Goal: Transaction & Acquisition: Purchase product/service

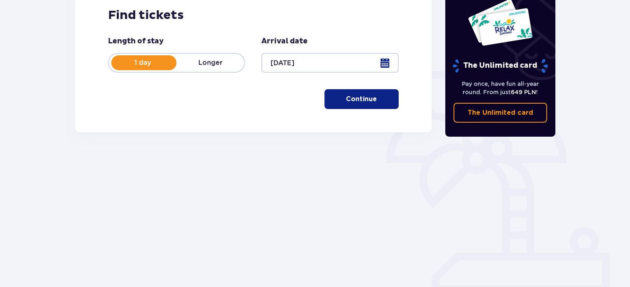
scroll to position [10, 0]
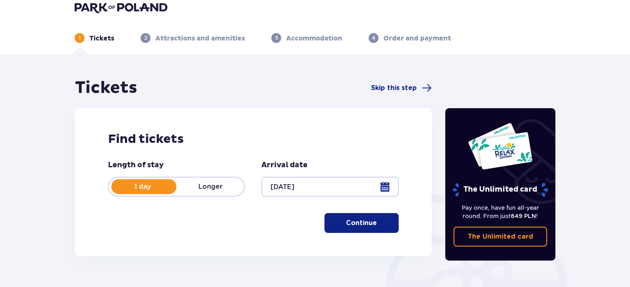
click at [377, 219] on span "button" at bounding box center [379, 223] width 10 height 10
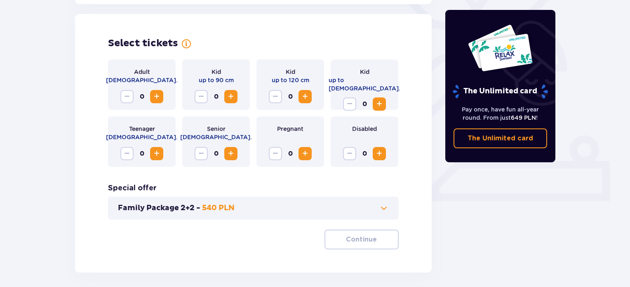
scroll to position [229, 0]
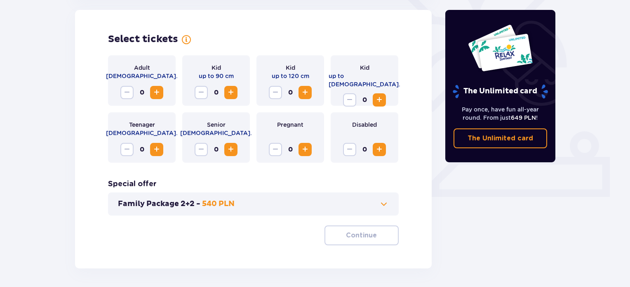
click at [154, 95] on span "Increase" at bounding box center [157, 92] width 10 height 10
click at [154, 94] on span "Increase" at bounding box center [157, 92] width 10 height 10
click at [380, 95] on span "Increase" at bounding box center [380, 100] width 10 height 10
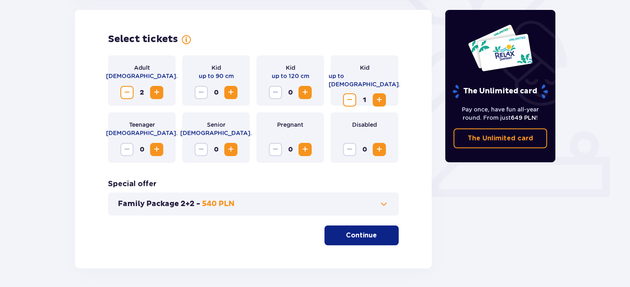
click at [309, 92] on span "Increase" at bounding box center [305, 92] width 10 height 10
click at [359, 228] on button "Continue" at bounding box center [362, 235] width 74 height 20
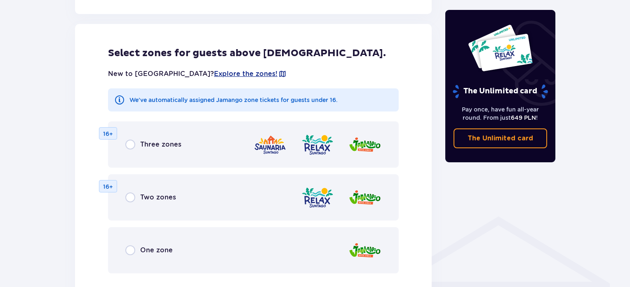
scroll to position [453, 0]
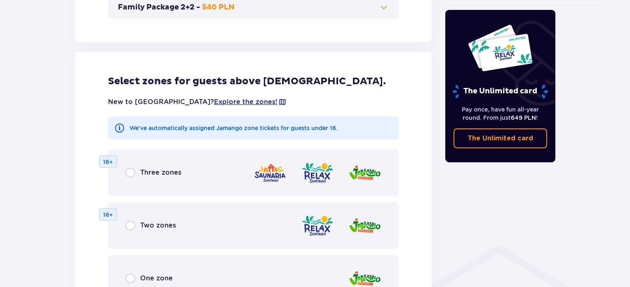
click at [158, 58] on div "Select zones for guests above 16 y.o. New to Suntago? Explore the zones! We've …" at bounding box center [253, 200] width 357 height 317
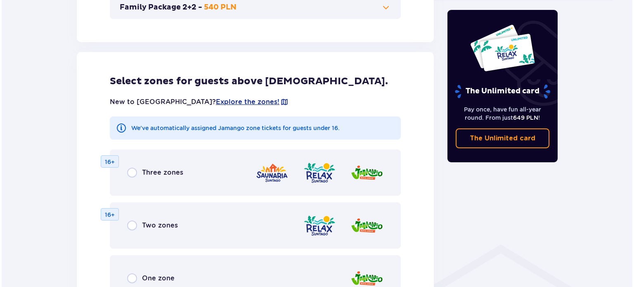
scroll to position [412, 0]
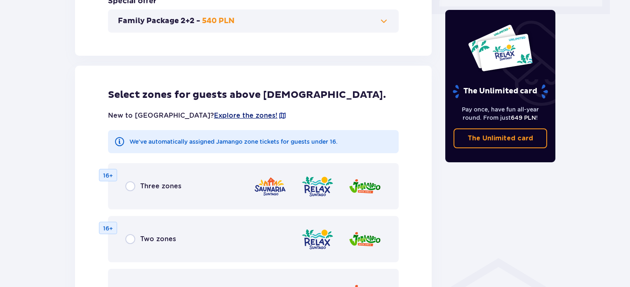
click at [214, 112] on span "Explore the zones!" at bounding box center [246, 115] width 64 height 9
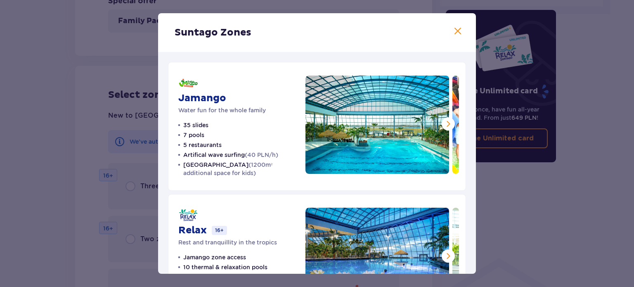
click at [19, 112] on div "Suntago Zones Jamango Water fun for the whole family 35 slides 7 pools 5 restau…" at bounding box center [317, 143] width 634 height 287
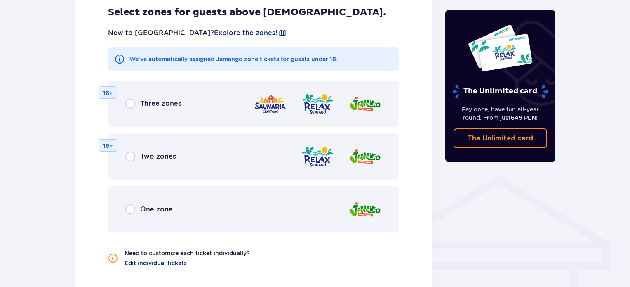
click at [130, 160] on input "radio" at bounding box center [130, 156] width 10 height 10
radio input "true"
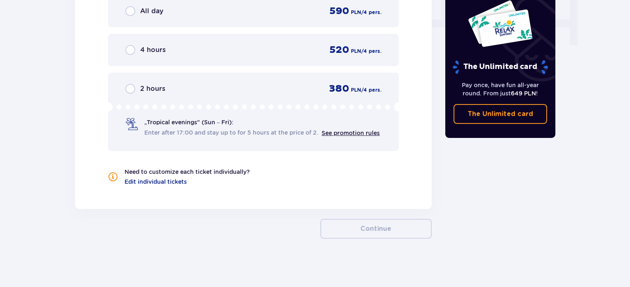
scroll to position [721, 0]
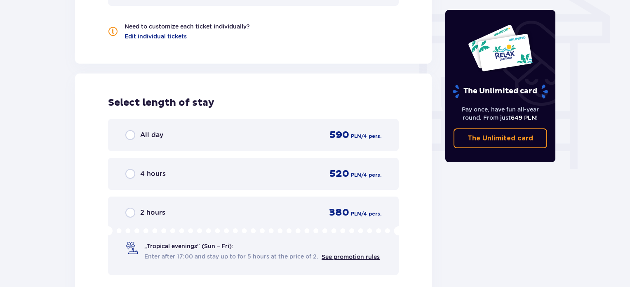
click at [133, 134] on input "radio" at bounding box center [130, 135] width 10 height 10
radio input "true"
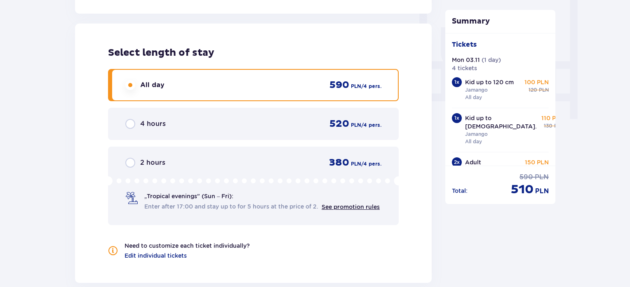
scroll to position [767, 0]
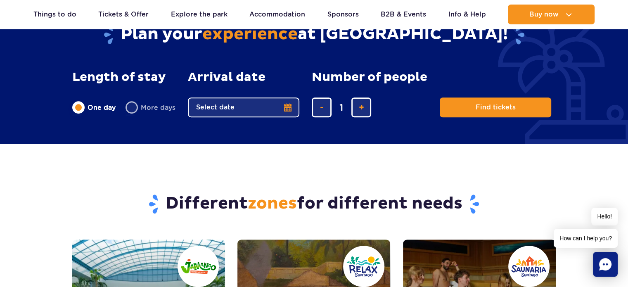
click at [249, 102] on button "Select date" at bounding box center [243, 107] width 111 height 20
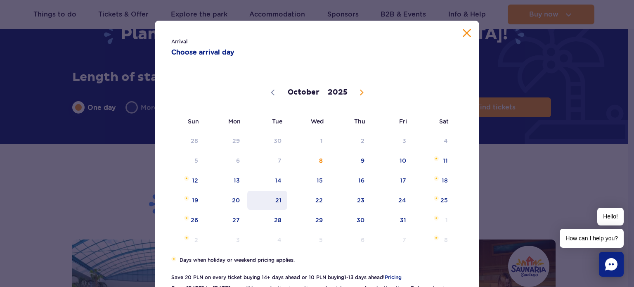
click at [264, 199] on span "21" at bounding box center [267, 200] width 42 height 19
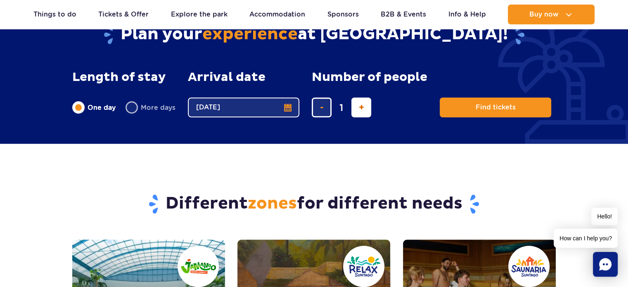
click at [351, 107] on button "add ticket" at bounding box center [361, 107] width 20 height 20
type input "4"
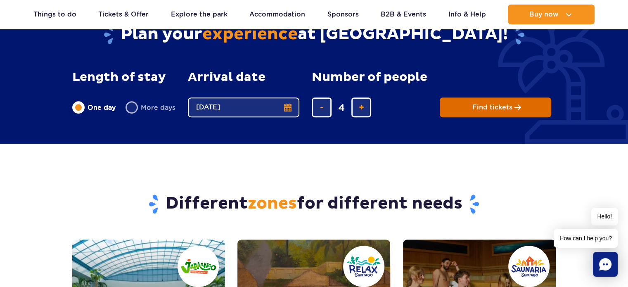
click at [472, 105] on span "Find tickets" at bounding box center [492, 107] width 40 height 7
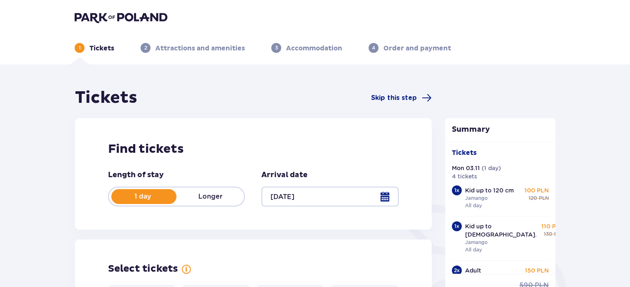
click at [382, 199] on div at bounding box center [330, 197] width 137 height 20
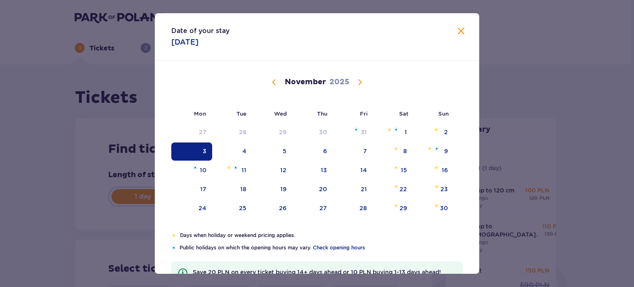
click at [275, 82] on span "Previous month" at bounding box center [274, 82] width 10 height 10
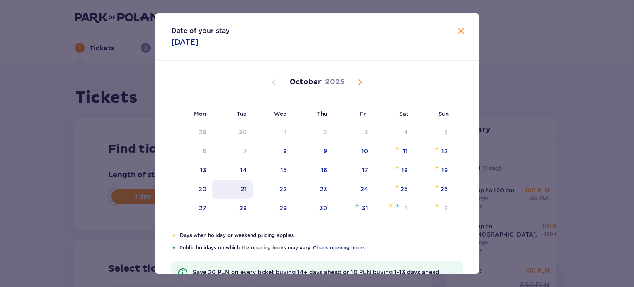
click at [238, 186] on div "21" at bounding box center [232, 189] width 41 height 18
type input "21.10.25"
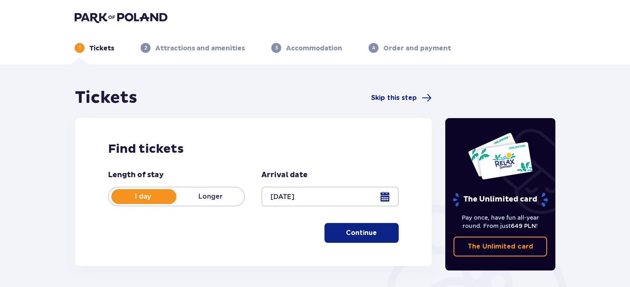
click at [355, 234] on p "Continue" at bounding box center [361, 232] width 31 height 9
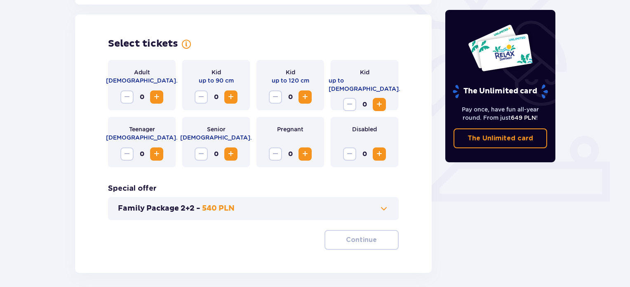
scroll to position [229, 0]
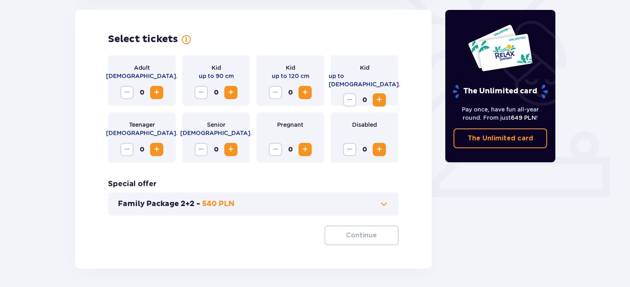
click at [159, 92] on span "Increase" at bounding box center [157, 92] width 10 height 10
click at [300, 95] on span "Increase" at bounding box center [305, 92] width 10 height 10
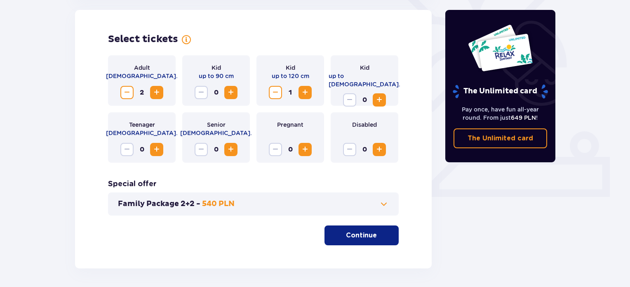
click at [383, 96] on span "Increase" at bounding box center [380, 100] width 10 height 10
click at [380, 207] on span at bounding box center [384, 204] width 10 height 10
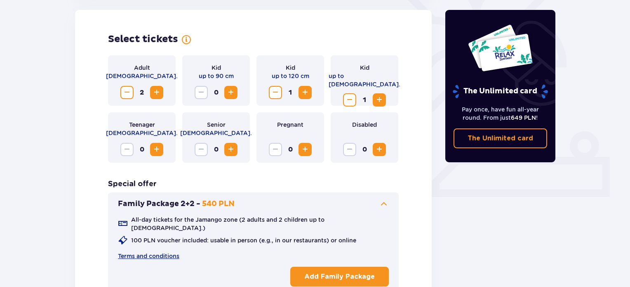
click at [380, 207] on span at bounding box center [384, 204] width 10 height 10
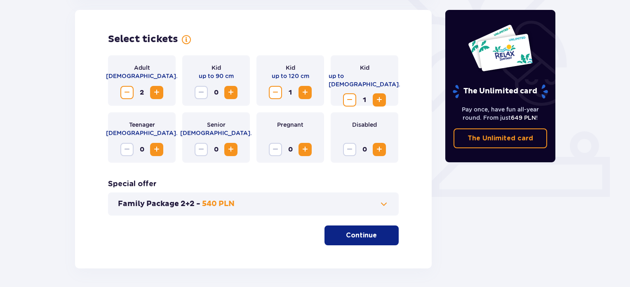
click at [380, 207] on span at bounding box center [384, 204] width 10 height 10
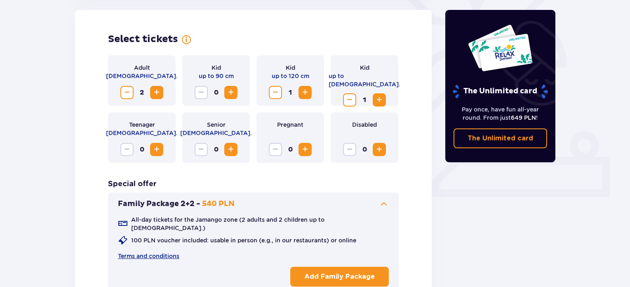
click at [380, 207] on span at bounding box center [384, 204] width 10 height 10
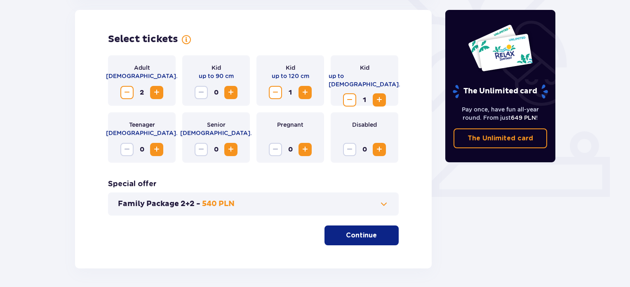
click at [346, 234] on p "Continue" at bounding box center [361, 235] width 31 height 9
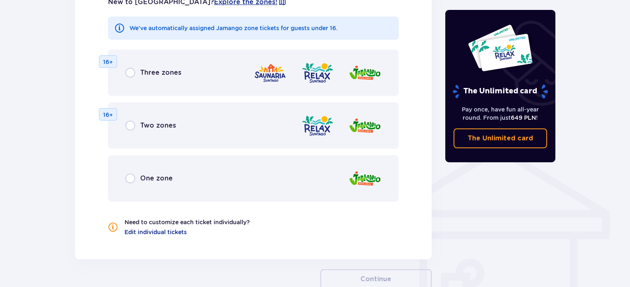
scroll to position [541, 0]
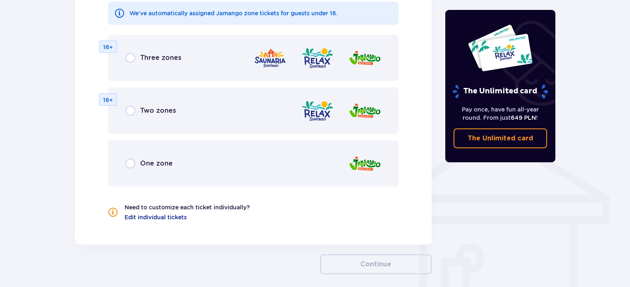
click at [132, 165] on input "radio" at bounding box center [130, 163] width 10 height 10
radio input "true"
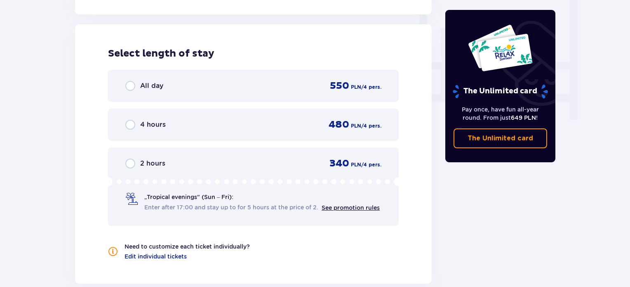
scroll to position [775, 0]
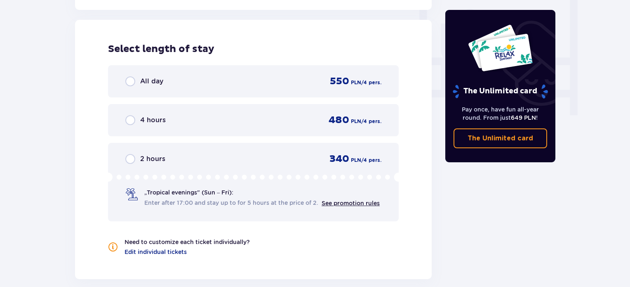
click at [128, 119] on input "radio" at bounding box center [130, 120] width 10 height 10
radio input "true"
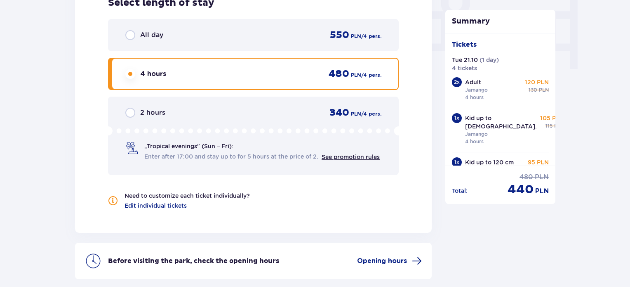
scroll to position [809, 0]
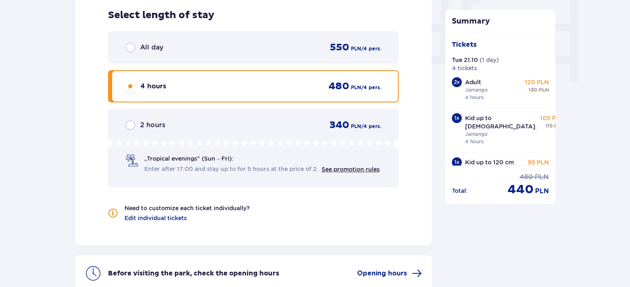
click at [132, 45] on input "radio" at bounding box center [130, 48] width 10 height 10
radio input "true"
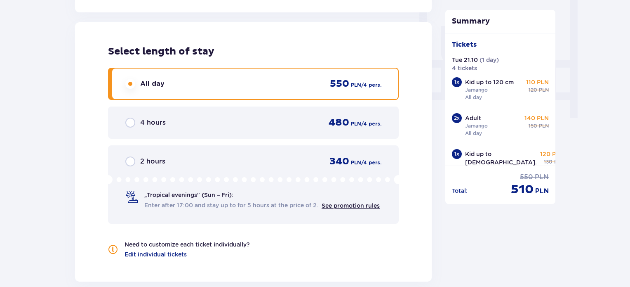
scroll to position [767, 0]
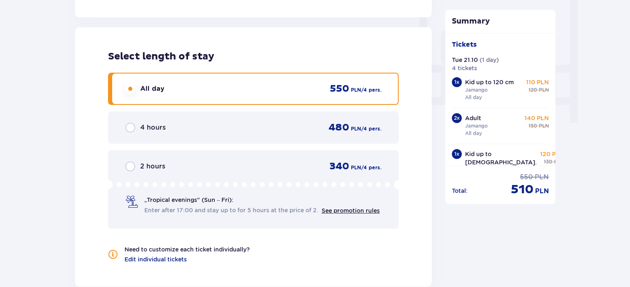
click at [129, 130] on input "radio" at bounding box center [130, 128] width 10 height 10
radio input "true"
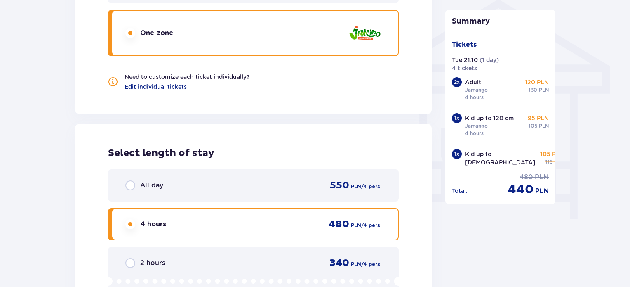
scroll to position [685, 0]
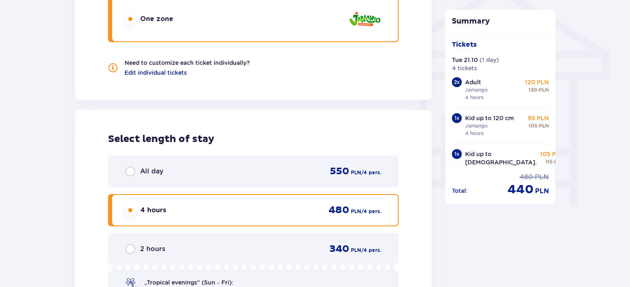
click at [144, 167] on span "All day" at bounding box center [151, 171] width 23 height 9
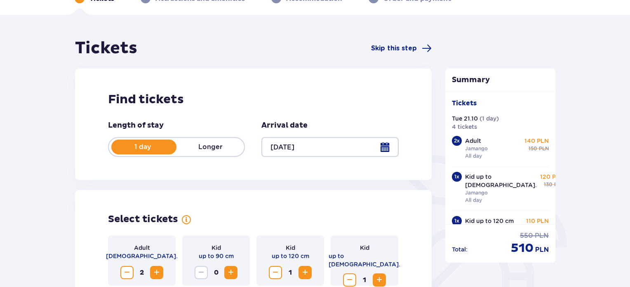
scroll to position [0, 0]
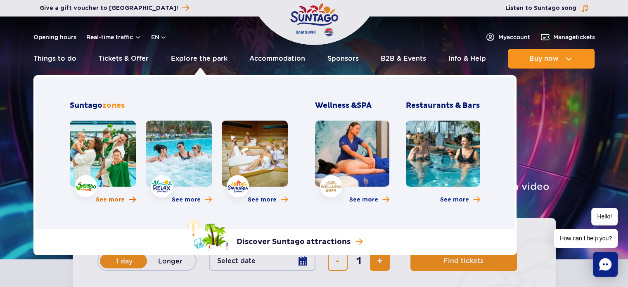
click at [113, 199] on span "See more" at bounding box center [110, 200] width 29 height 8
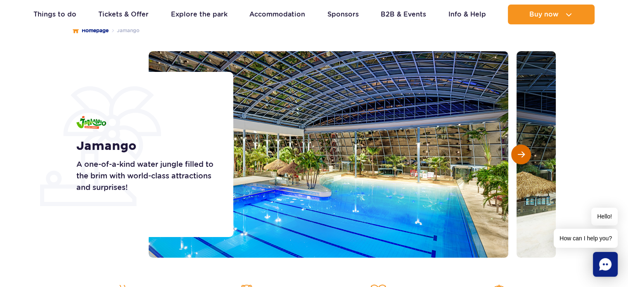
click at [523, 162] on button "Next slide" at bounding box center [521, 154] width 20 height 20
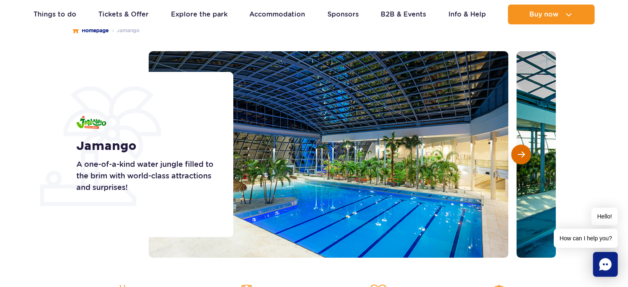
click at [523, 162] on button "Next slide" at bounding box center [521, 154] width 20 height 20
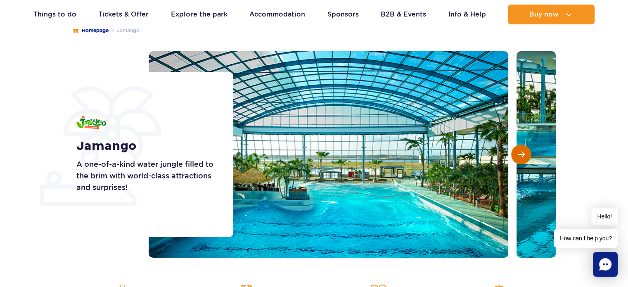
click at [523, 162] on button "Next slide" at bounding box center [521, 154] width 20 height 20
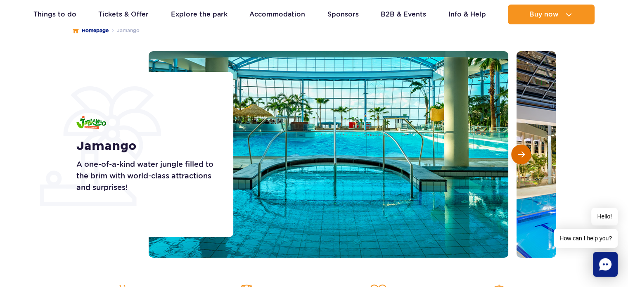
click at [523, 162] on button "Next slide" at bounding box center [521, 154] width 20 height 20
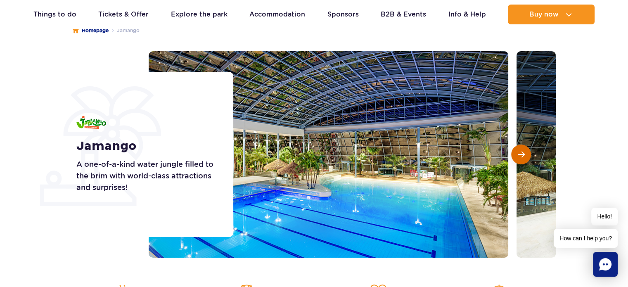
click at [523, 162] on button "Next slide" at bounding box center [521, 154] width 20 height 20
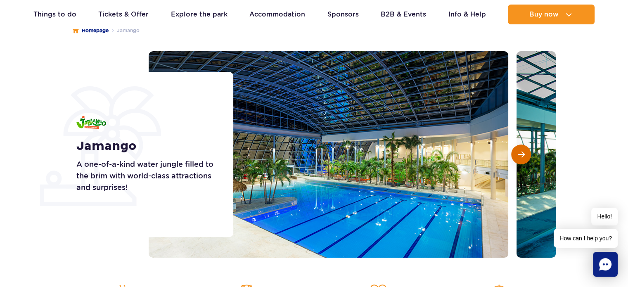
click at [523, 162] on button "Next slide" at bounding box center [521, 154] width 20 height 20
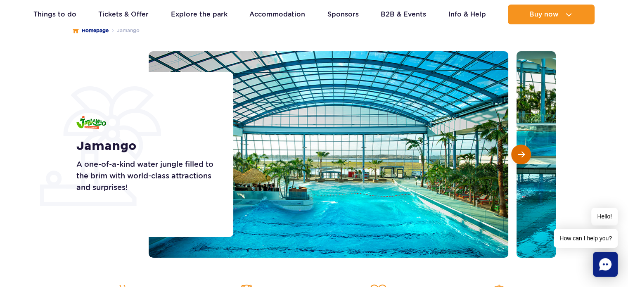
click at [523, 162] on button "Next slide" at bounding box center [521, 154] width 20 height 20
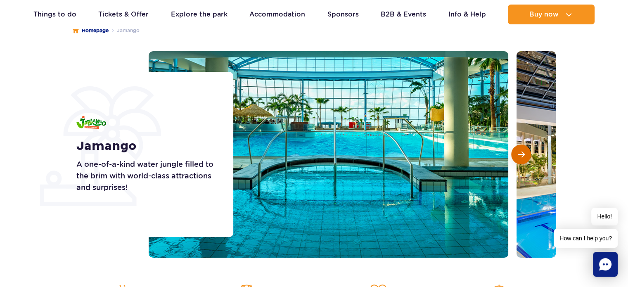
click at [523, 162] on button "Next slide" at bounding box center [521, 154] width 20 height 20
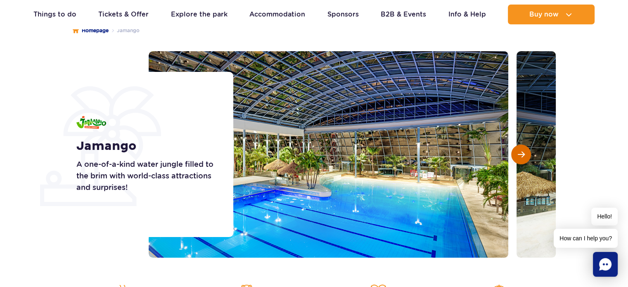
click at [523, 162] on button "Next slide" at bounding box center [521, 154] width 20 height 20
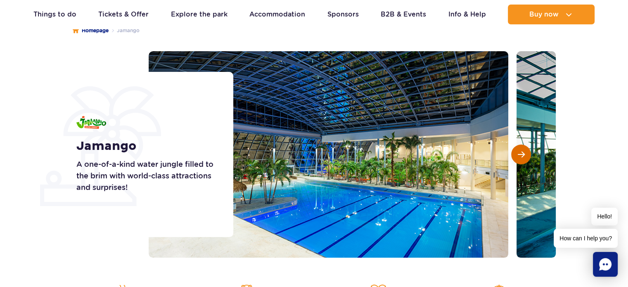
click at [523, 162] on button "Next slide" at bounding box center [521, 154] width 20 height 20
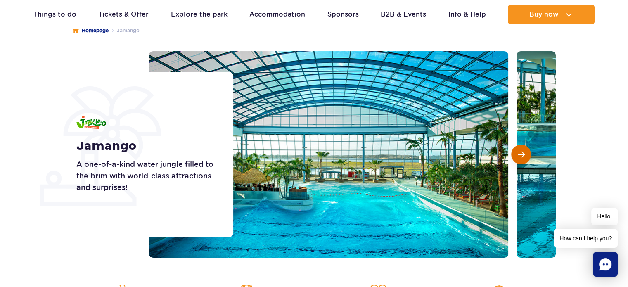
click at [523, 162] on button "Next slide" at bounding box center [521, 154] width 20 height 20
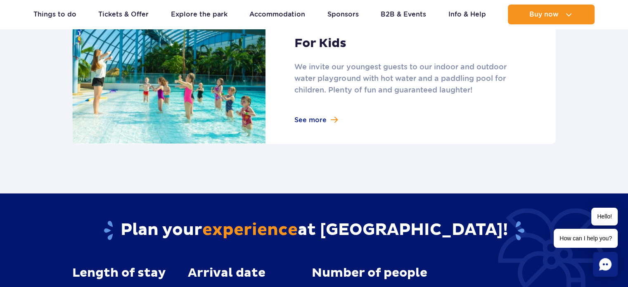
scroll to position [1114, 0]
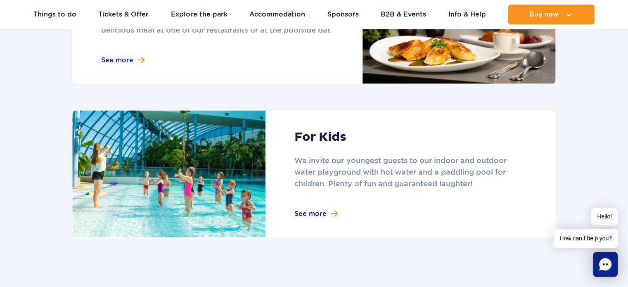
click at [309, 211] on link at bounding box center [313, 173] width 483 height 127
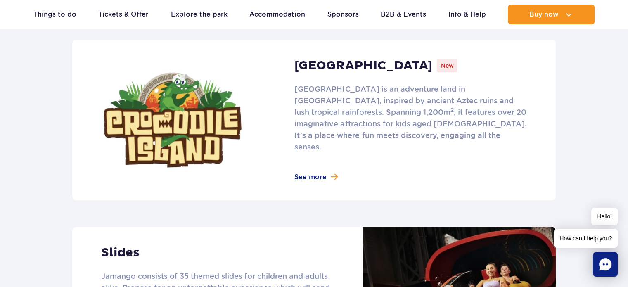
scroll to position [536, 0]
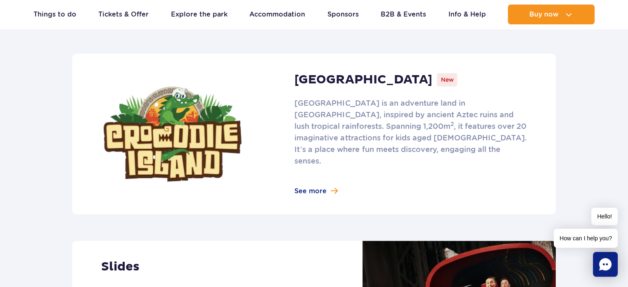
click at [323, 80] on link at bounding box center [313, 134] width 483 height 161
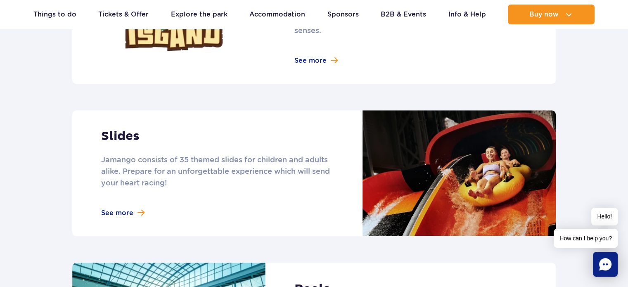
scroll to position [701, 0]
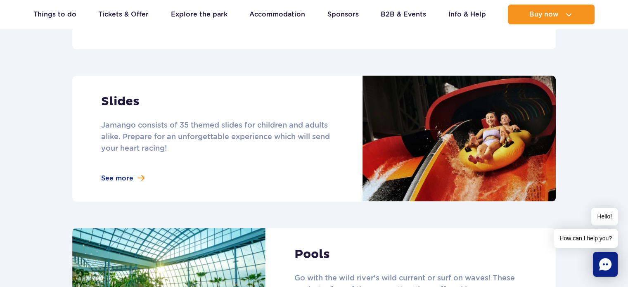
click at [123, 162] on link at bounding box center [313, 139] width 483 height 126
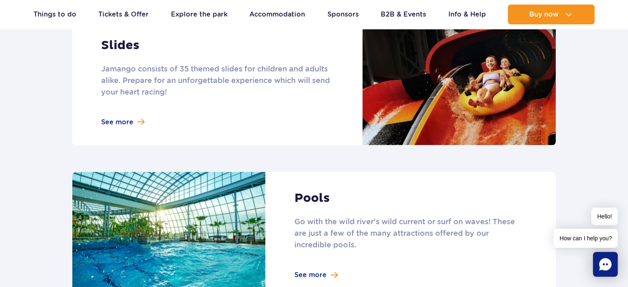
scroll to position [825, 0]
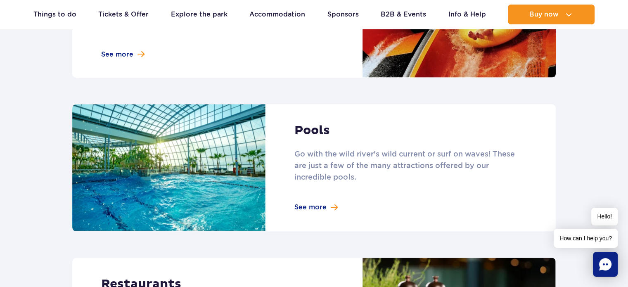
click at [312, 118] on link at bounding box center [313, 167] width 483 height 127
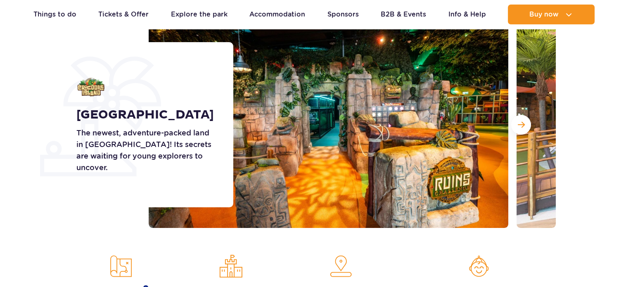
scroll to position [124, 0]
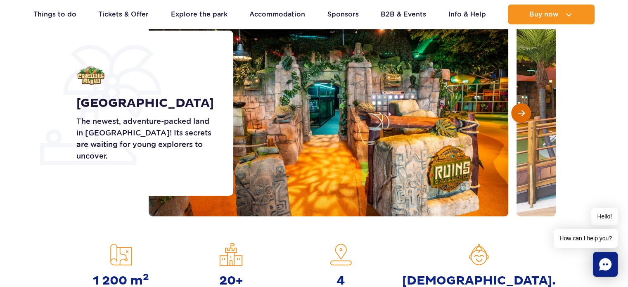
click at [517, 114] on span "Next slide" at bounding box center [520, 112] width 7 height 7
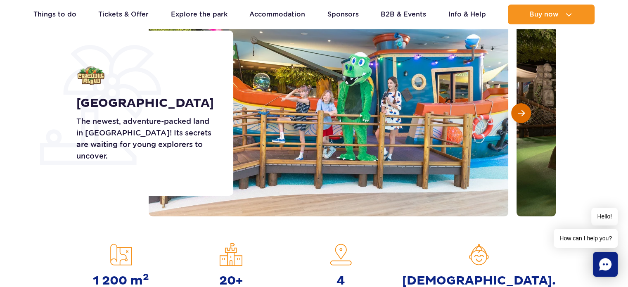
scroll to position [0, 0]
click at [523, 113] on span "Next slide" at bounding box center [520, 112] width 7 height 7
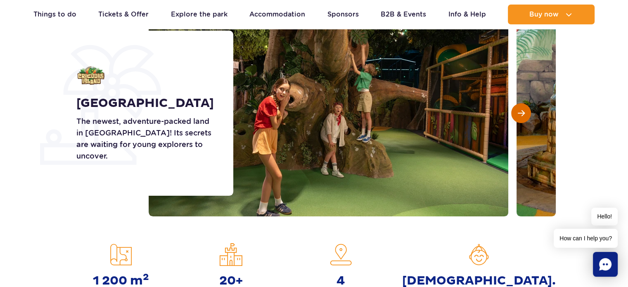
click at [523, 113] on span "Next slide" at bounding box center [520, 112] width 7 height 7
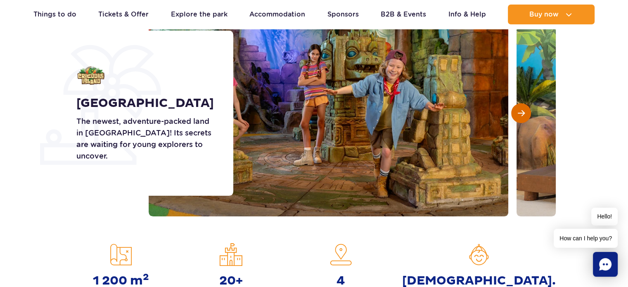
click at [523, 113] on span "Next slide" at bounding box center [520, 112] width 7 height 7
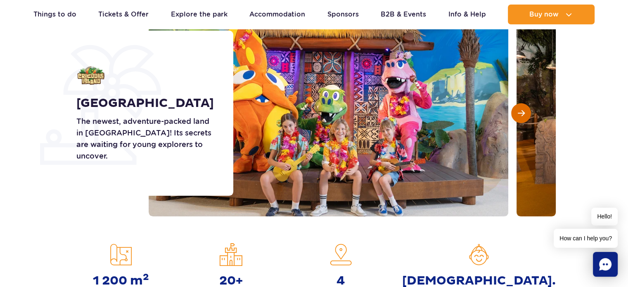
click at [523, 113] on span "Next slide" at bounding box center [520, 112] width 7 height 7
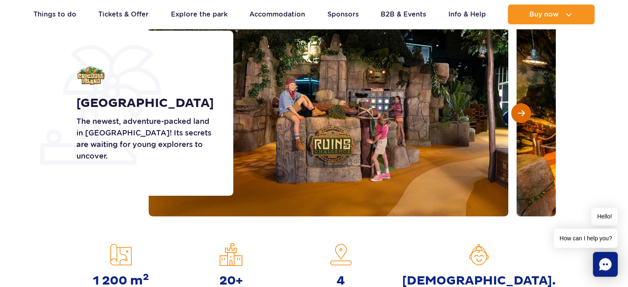
click at [523, 115] on span "Next slide" at bounding box center [520, 112] width 7 height 7
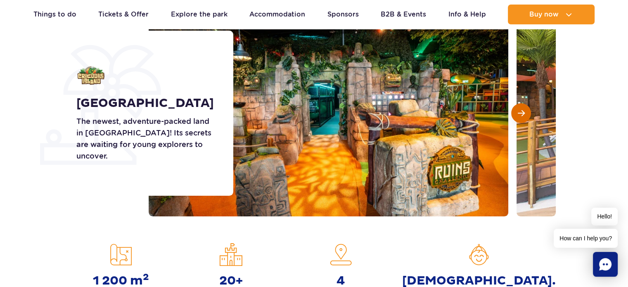
click at [523, 115] on span "Next slide" at bounding box center [520, 112] width 7 height 7
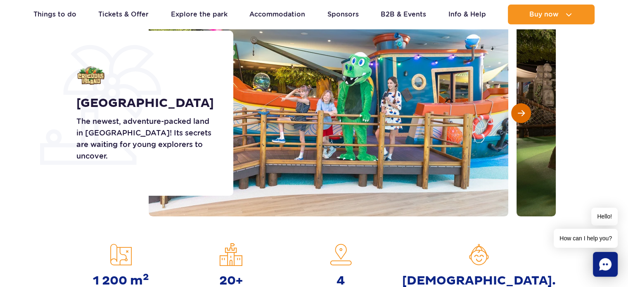
click at [523, 115] on span "Next slide" at bounding box center [520, 112] width 7 height 7
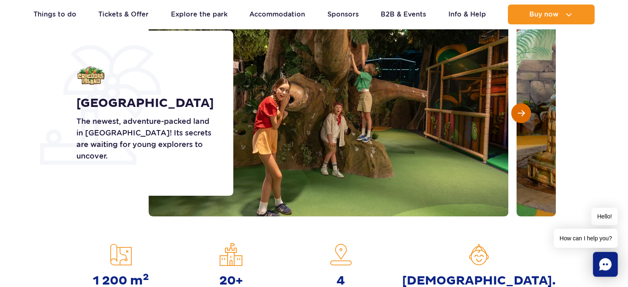
click at [521, 111] on span "Next slide" at bounding box center [520, 112] width 7 height 7
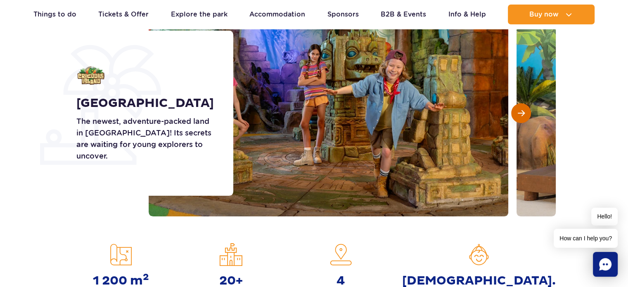
click at [521, 111] on span "Next slide" at bounding box center [520, 112] width 7 height 7
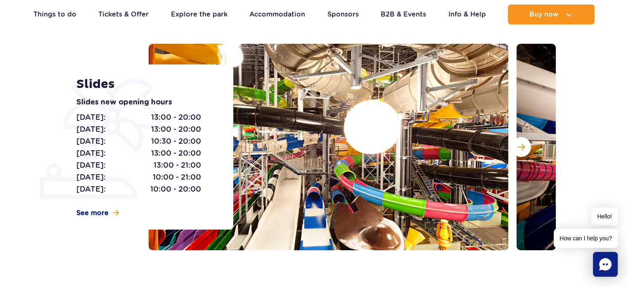
scroll to position [41, 0]
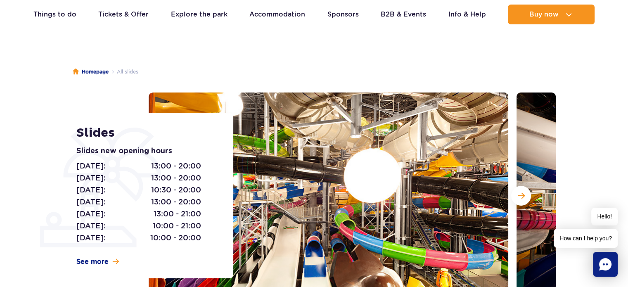
click at [506, 194] on img at bounding box center [328, 195] width 359 height 206
click at [525, 194] on button "Next slide" at bounding box center [521, 196] width 20 height 20
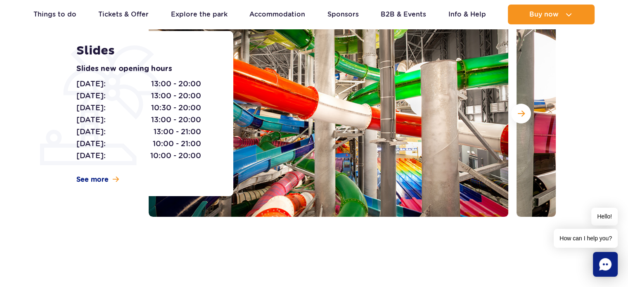
scroll to position [124, 0]
click at [515, 109] on button "Next slide" at bounding box center [521, 113] width 20 height 20
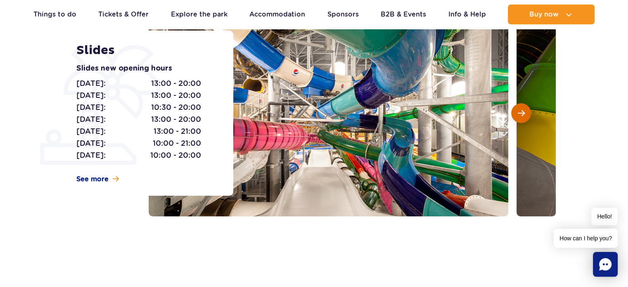
click at [515, 109] on button "Next slide" at bounding box center [521, 113] width 20 height 20
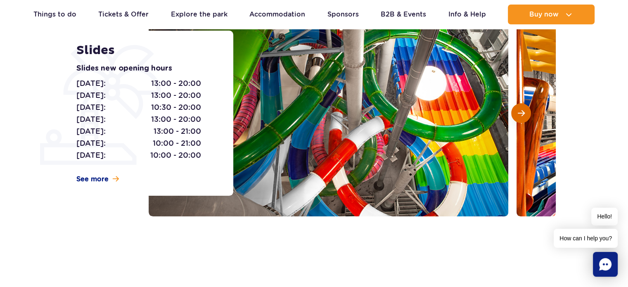
click at [515, 109] on button "Next slide" at bounding box center [521, 113] width 20 height 20
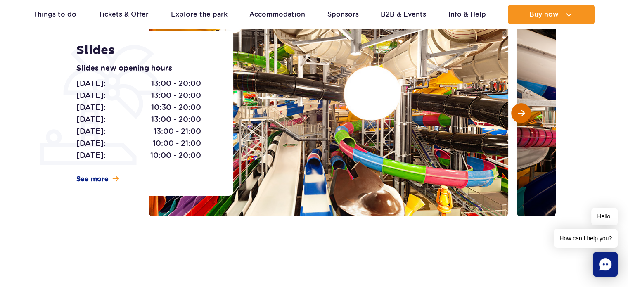
click at [515, 109] on button "Next slide" at bounding box center [521, 113] width 20 height 20
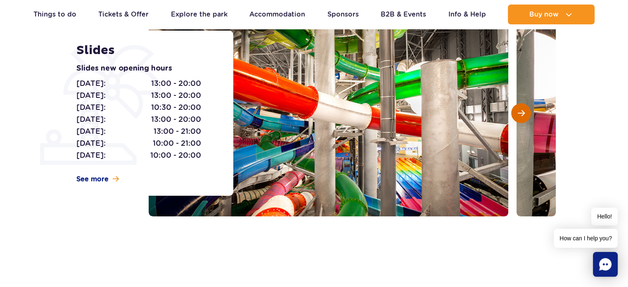
click at [515, 109] on button "Next slide" at bounding box center [521, 113] width 20 height 20
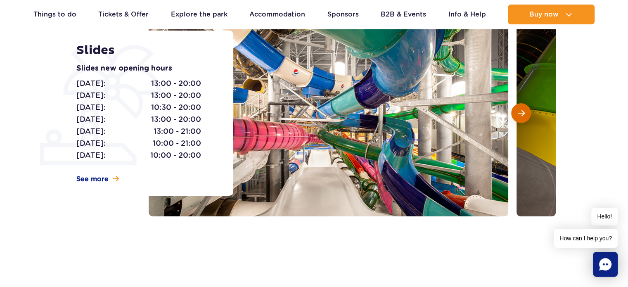
click at [515, 109] on button "Next slide" at bounding box center [521, 113] width 20 height 20
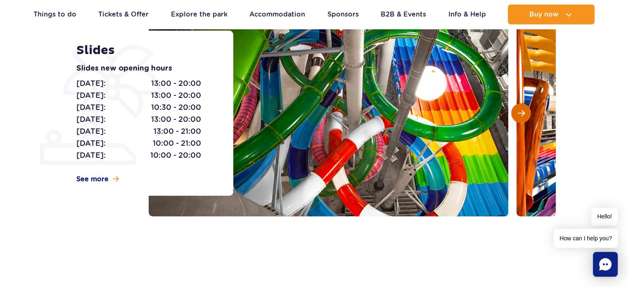
click at [515, 109] on button "Next slide" at bounding box center [521, 113] width 20 height 20
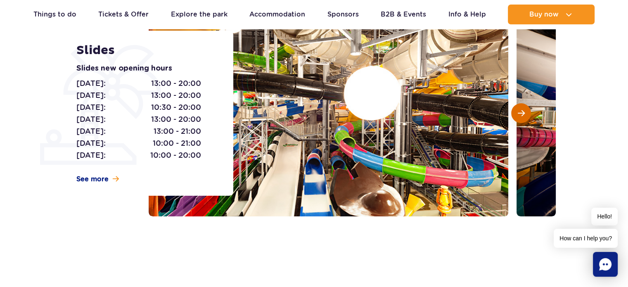
click at [515, 109] on button "Next slide" at bounding box center [521, 113] width 20 height 20
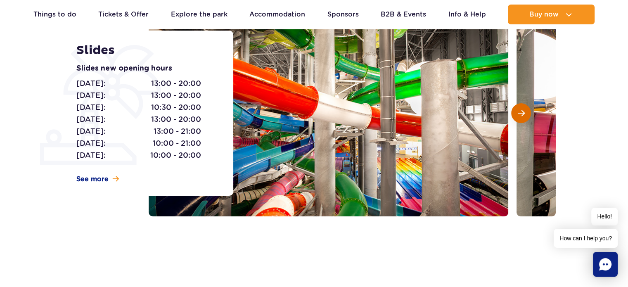
click at [515, 109] on button "Next slide" at bounding box center [521, 113] width 20 height 20
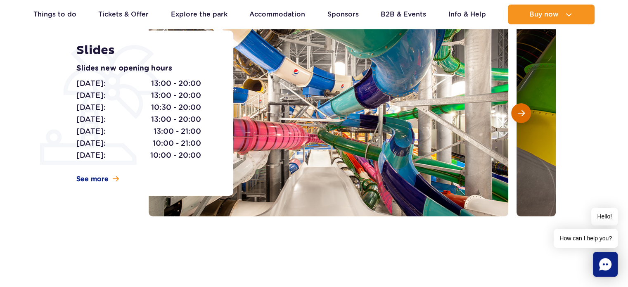
click at [515, 109] on button "Next slide" at bounding box center [521, 113] width 20 height 20
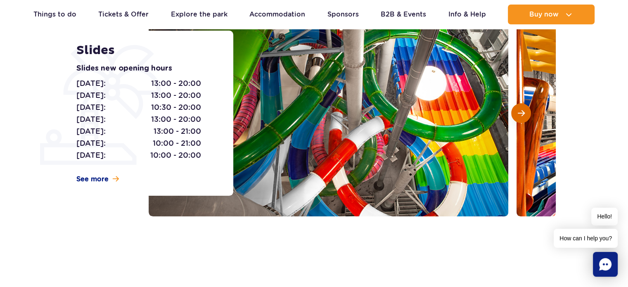
click at [515, 109] on button "Next slide" at bounding box center [521, 113] width 20 height 20
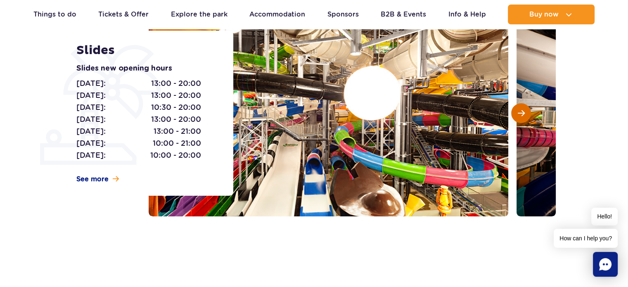
click at [515, 109] on button "Next slide" at bounding box center [521, 113] width 20 height 20
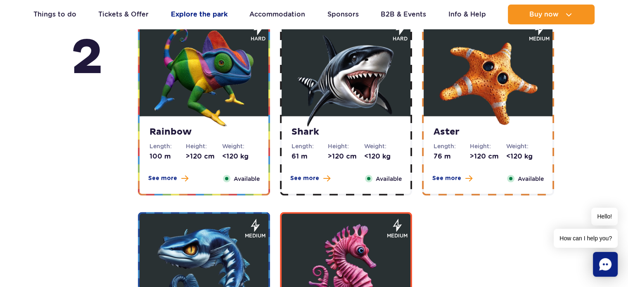
scroll to position [1444, 0]
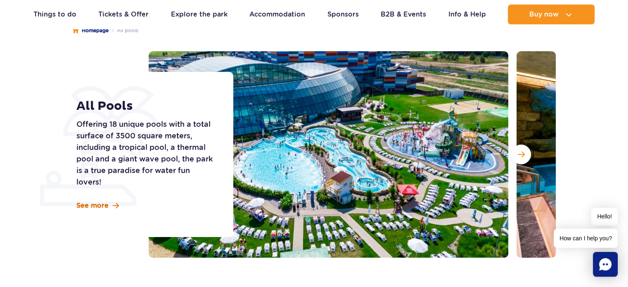
click at [108, 204] on link "See more" at bounding box center [97, 205] width 43 height 9
